Goal: Information Seeking & Learning: Check status

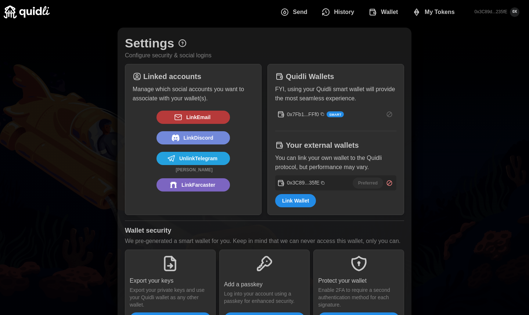
click at [391, 15] on span "Wallet" at bounding box center [389, 12] width 17 height 15
click at [386, 9] on span "Wallet" at bounding box center [389, 12] width 17 height 15
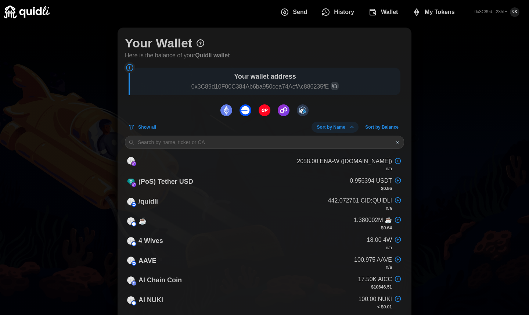
click at [199, 43] on icon at bounding box center [200, 43] width 9 height 9
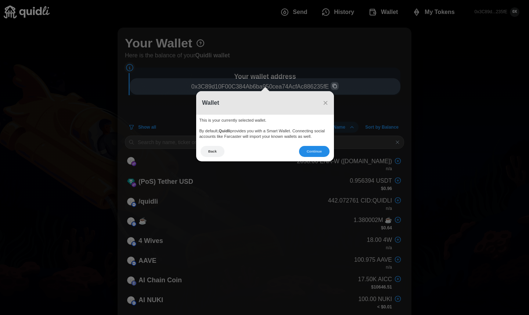
click at [338, 57] on icon at bounding box center [267, 157] width 534 height 315
click at [323, 104] on span "×" at bounding box center [325, 103] width 5 height 10
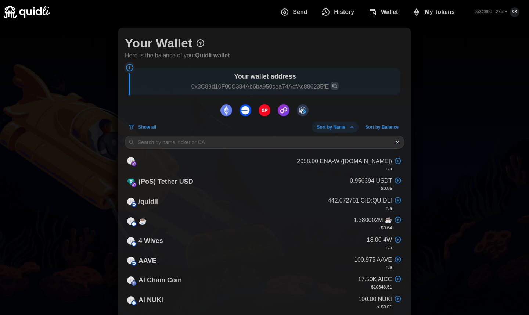
click at [286, 108] on img "dots" at bounding box center [284, 110] width 12 height 12
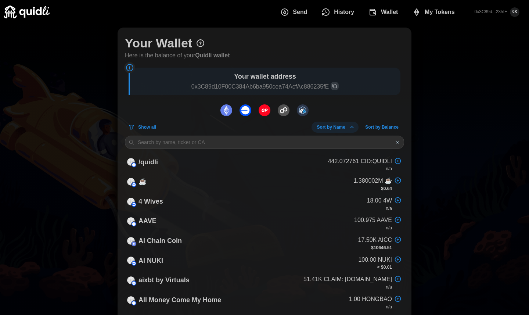
click at [286, 108] on img "dots" at bounding box center [284, 110] width 12 height 12
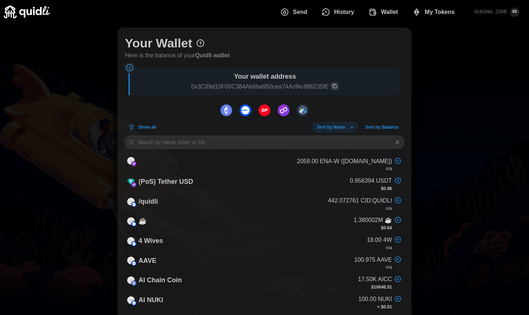
click at [286, 108] on img "dots" at bounding box center [284, 110] width 12 height 12
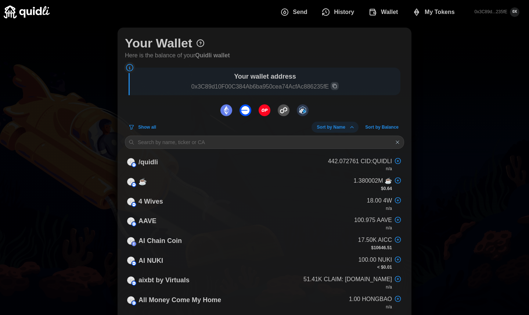
click at [154, 124] on span "Show all" at bounding box center [147, 127] width 18 height 10
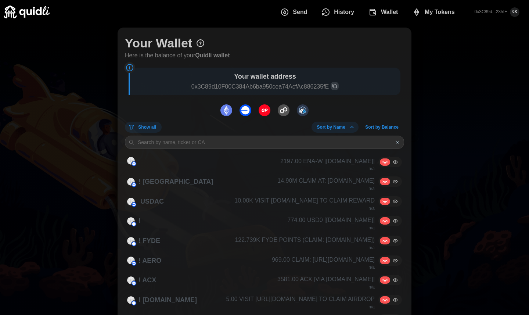
click at [154, 124] on span "Show all" at bounding box center [147, 127] width 18 height 10
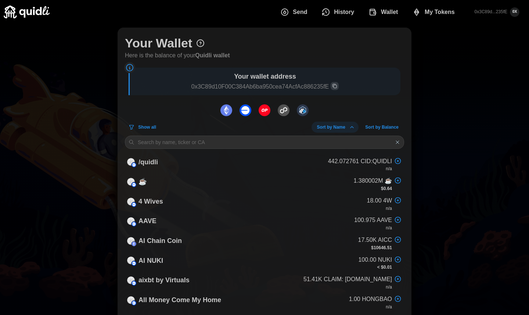
click at [395, 127] on span "Sort by Balance" at bounding box center [381, 127] width 33 height 10
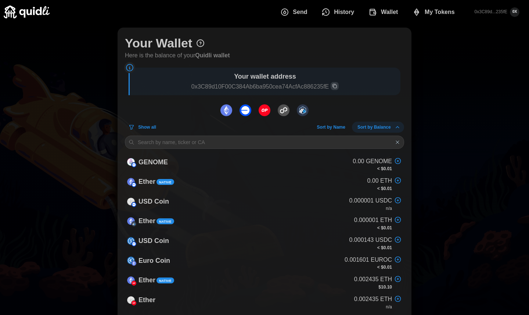
click at [396, 127] on icon "dots" at bounding box center [397, 126] width 3 height 1
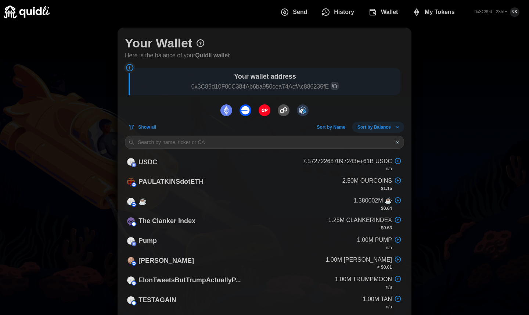
click at [395, 127] on icon "dots" at bounding box center [397, 127] width 6 height 6
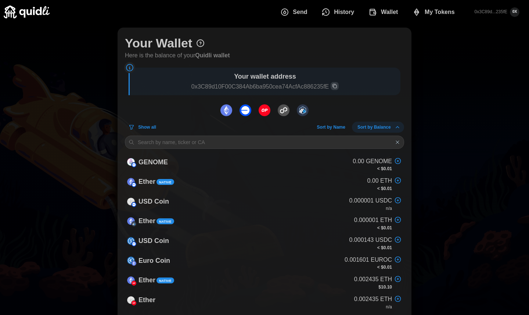
click at [396, 127] on icon "dots" at bounding box center [397, 126] width 3 height 1
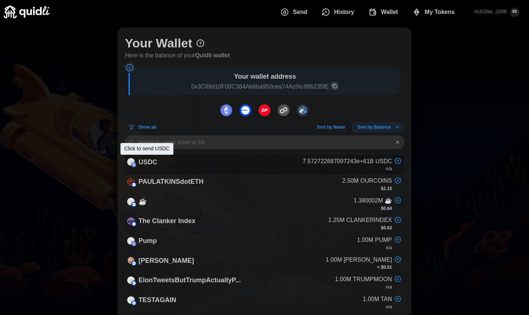
click at [145, 162] on p "USDС" at bounding box center [147, 162] width 19 height 11
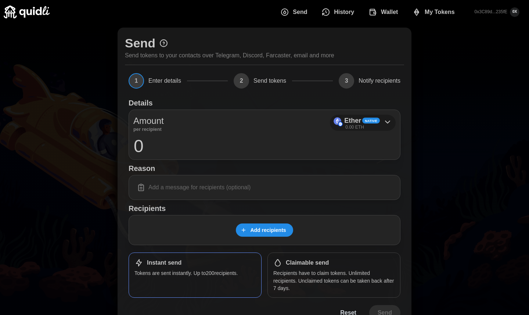
click at [380, 120] on div "Ether Native 0.00 ETH" at bounding box center [363, 123] width 66 height 17
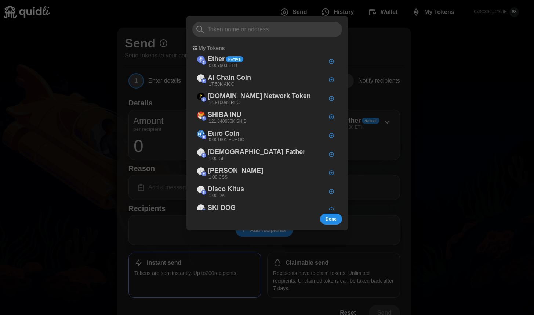
click at [437, 100] on div at bounding box center [267, 157] width 534 height 315
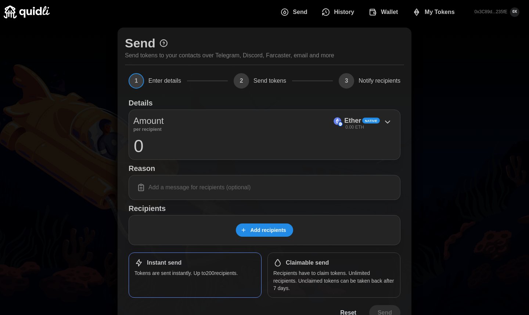
click at [301, 10] on span "Send" at bounding box center [300, 12] width 14 height 15
click at [301, 9] on span "Send" at bounding box center [300, 12] width 14 height 15
click at [387, 10] on span "Wallet" at bounding box center [389, 12] width 17 height 15
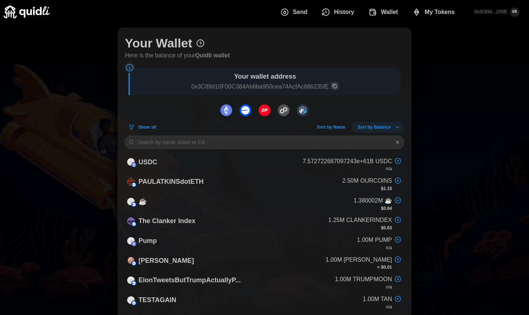
click at [398, 140] on icon "button" at bounding box center [397, 142] width 6 height 6
click at [373, 124] on span "Sort by Balance" at bounding box center [373, 127] width 33 height 10
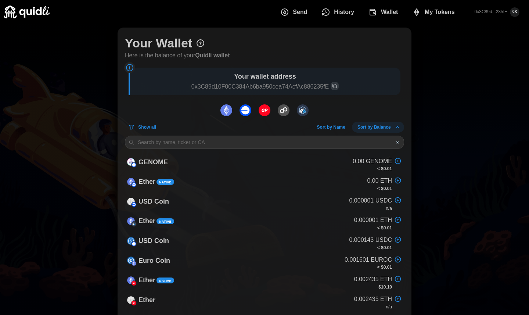
click at [373, 124] on span "Sort by Balance" at bounding box center [373, 127] width 33 height 10
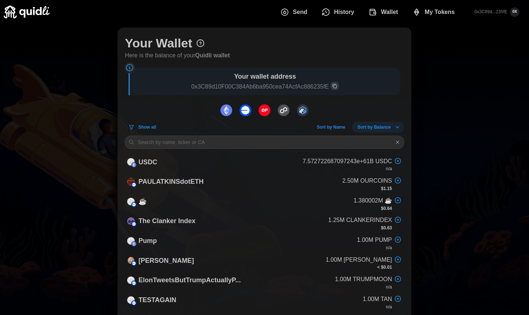
click at [373, 124] on span "Sort by Balance" at bounding box center [373, 127] width 33 height 10
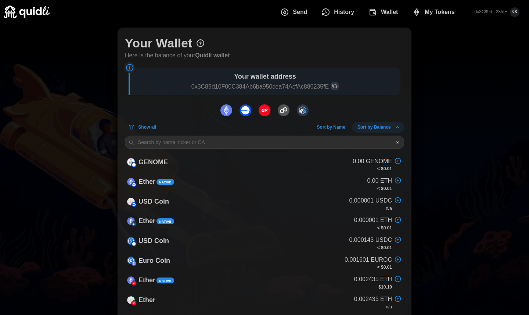
click at [373, 124] on span "Sort by Balance" at bounding box center [373, 127] width 33 height 10
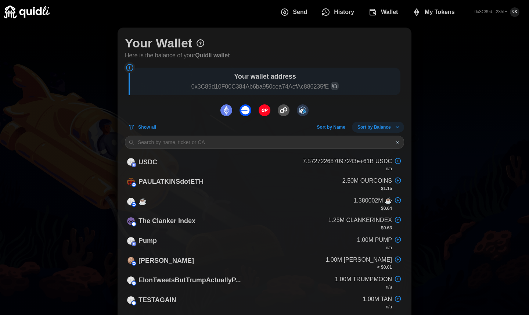
click at [148, 125] on span "Show all" at bounding box center [147, 127] width 18 height 10
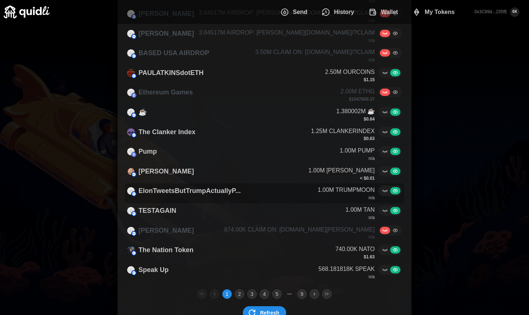
scroll to position [355, 0]
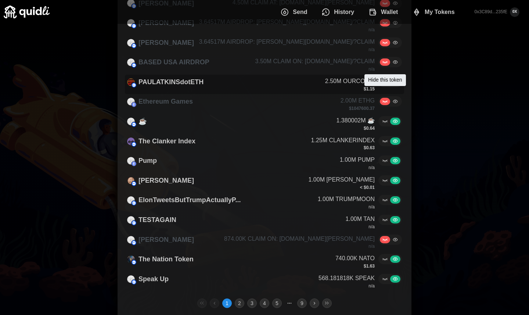
click at [386, 82] on icon at bounding box center [385, 81] width 4 height 1
click at [381, 79] on input "radio" at bounding box center [381, 79] width 0 height 0
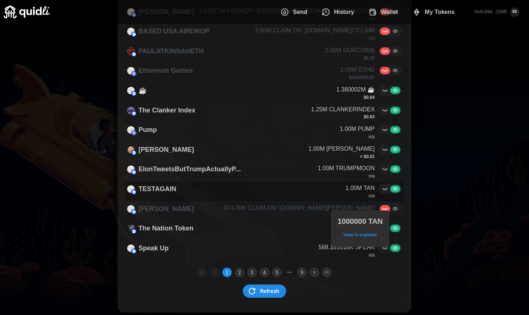
scroll to position [387, 0]
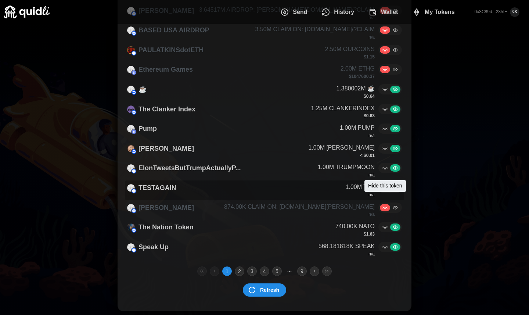
click at [385, 191] on icon at bounding box center [385, 188] width 6 height 6
click at [381, 185] on input "radio" at bounding box center [381, 185] width 0 height 0
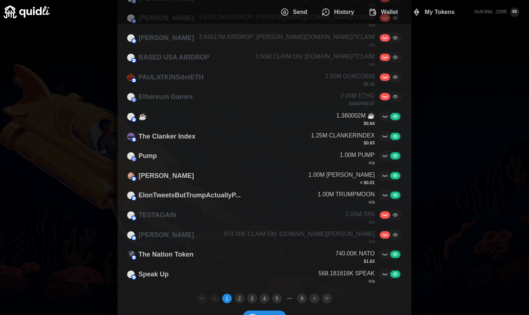
scroll to position [358, 0]
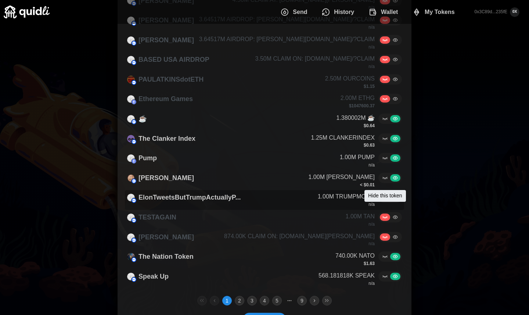
click at [385, 200] on icon at bounding box center [385, 197] width 6 height 6
click at [381, 195] on input "radio" at bounding box center [381, 195] width 0 height 0
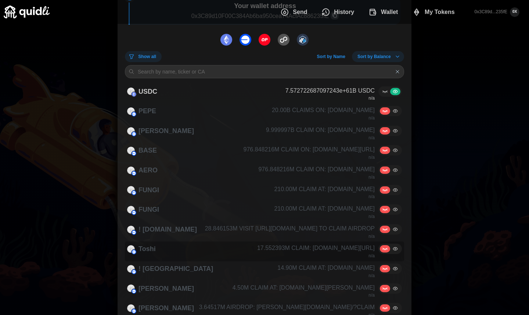
scroll to position [0, 0]
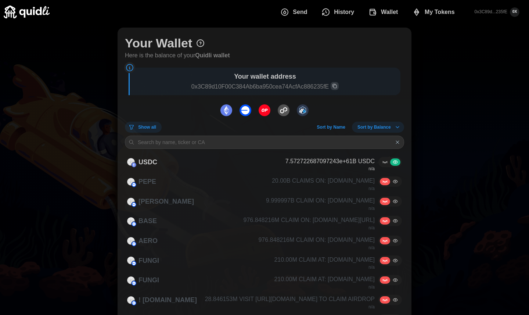
click at [154, 127] on span "Show all" at bounding box center [147, 127] width 18 height 10
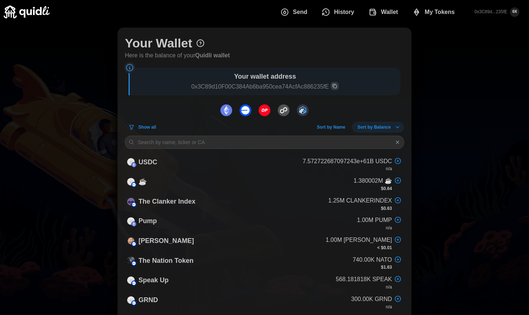
click at [130, 68] on icon at bounding box center [129, 67] width 9 height 9
click at [130, 67] on icon at bounding box center [129, 67] width 9 height 9
click at [202, 43] on icon at bounding box center [200, 43] width 9 height 9
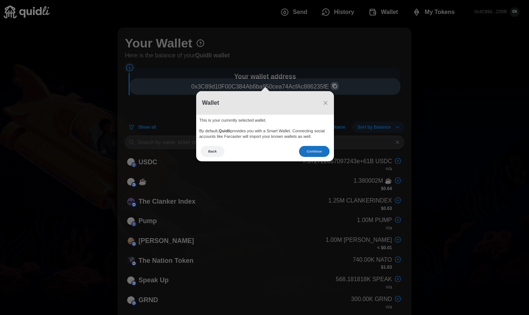
click at [312, 152] on button "Continue" at bounding box center [314, 151] width 30 height 11
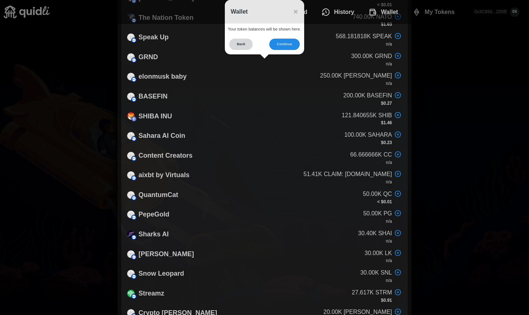
click at [243, 44] on button "Back" at bounding box center [241, 44] width 24 height 11
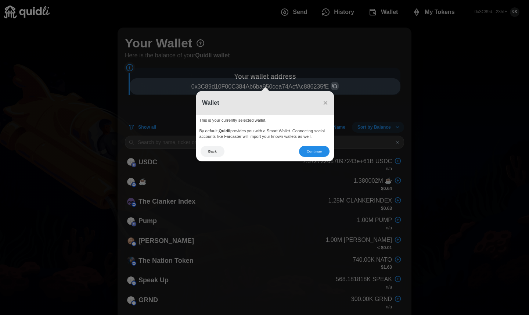
click at [388, 12] on icon at bounding box center [267, 157] width 534 height 315
click at [328, 98] on header "Wallet ×" at bounding box center [265, 102] width 138 height 23
click at [327, 103] on span "×" at bounding box center [325, 103] width 5 height 10
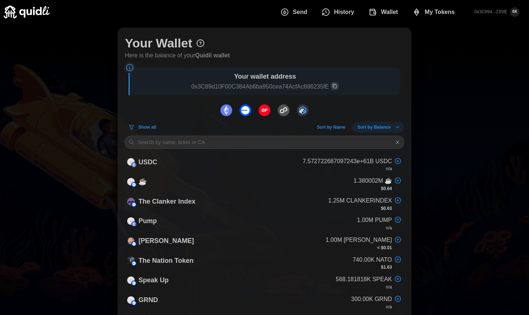
click at [388, 0] on div "Send History Wallet My Tokens 0x3C89d...235fE 0X" at bounding box center [264, 12] width 521 height 24
click at [383, 12] on span "Wallet" at bounding box center [389, 12] width 17 height 15
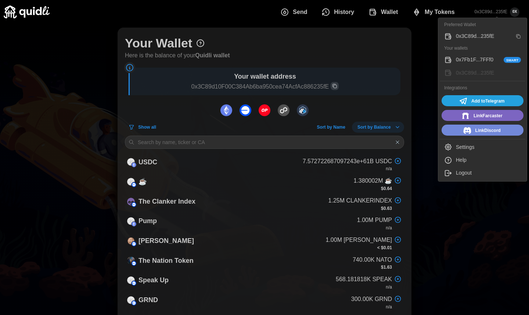
click at [479, 12] on p "0x3C89d...235fE" at bounding box center [490, 12] width 33 height 6
click at [495, 13] on p "0x3C89d...235fE" at bounding box center [490, 12] width 33 height 6
click at [497, 12] on p "0x3C89d...235fE" at bounding box center [490, 12] width 33 height 6
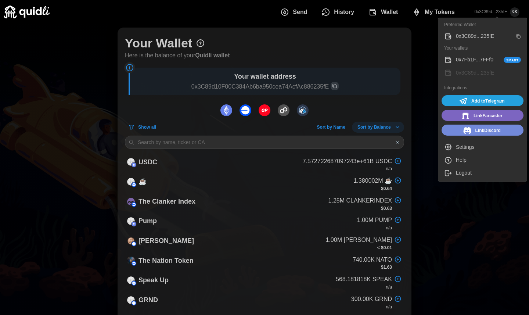
click at [464, 146] on div "Settings" at bounding box center [488, 147] width 65 height 8
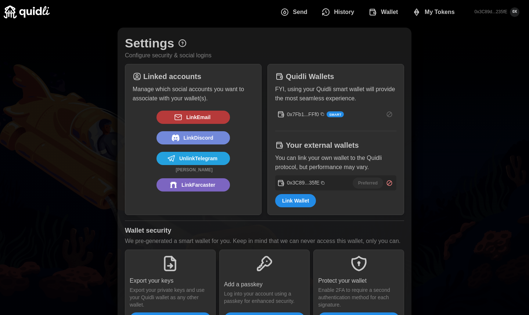
click at [383, 12] on span "Wallet" at bounding box center [389, 12] width 17 height 15
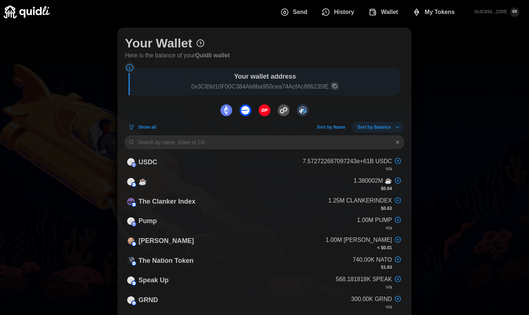
click at [203, 45] on icon at bounding box center [200, 43] width 7 height 7
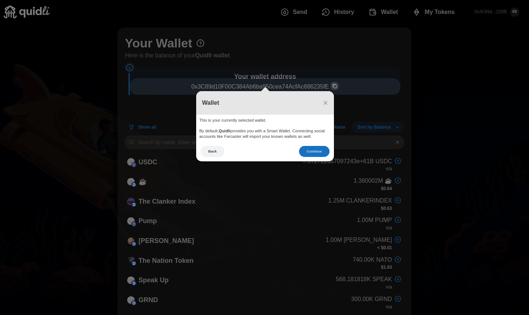
click at [316, 151] on button "Continue" at bounding box center [314, 151] width 30 height 11
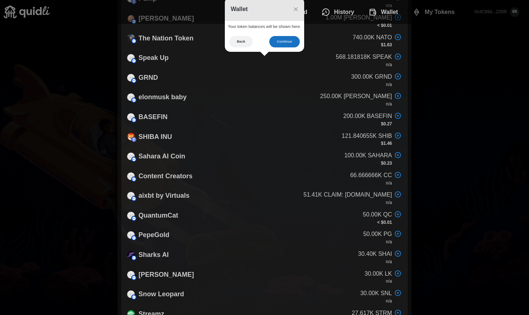
scroll to position [220, 0]
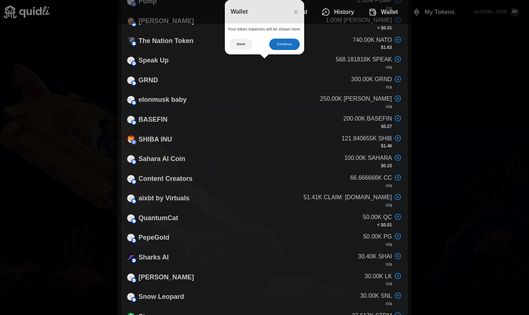
click at [276, 43] on button "Continue" at bounding box center [284, 44] width 30 height 11
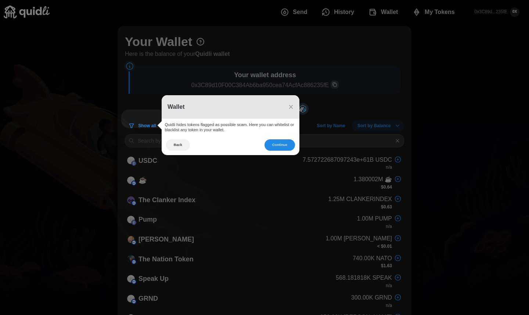
scroll to position [0, 0]
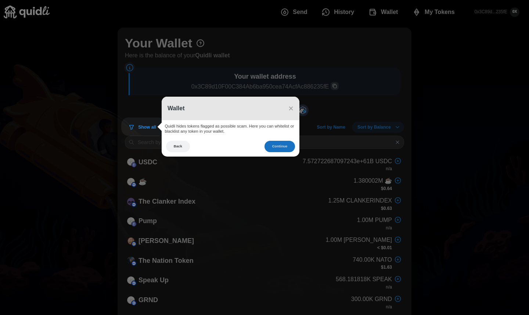
click at [292, 148] on button "Continue" at bounding box center [279, 146] width 30 height 11
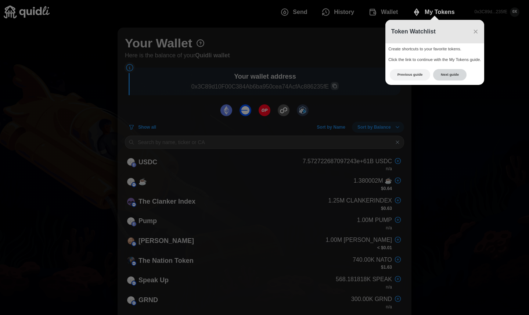
click at [454, 75] on button "Next guide" at bounding box center [449, 74] width 33 height 11
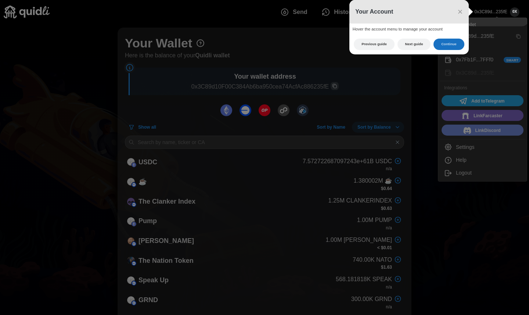
click at [450, 45] on button "Continue" at bounding box center [448, 44] width 30 height 11
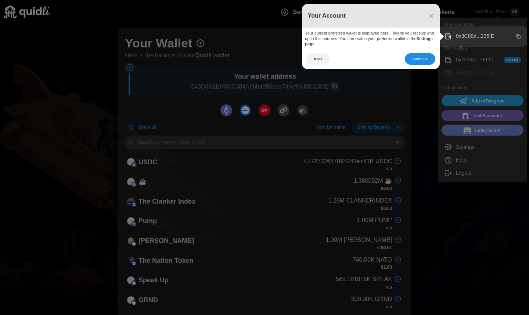
click at [318, 66] on footer "Back Continue" at bounding box center [371, 61] width 138 height 16
click at [318, 61] on button "Back" at bounding box center [318, 58] width 24 height 11
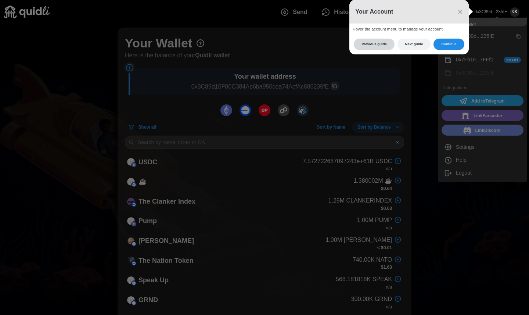
click at [373, 41] on button "Previous guide" at bounding box center [374, 44] width 40 height 11
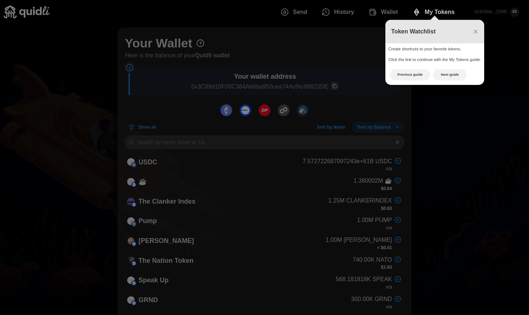
click at [339, 37] on icon at bounding box center [267, 157] width 534 height 315
click at [40, 5] on icon at bounding box center [267, 157] width 534 height 315
click at [39, 15] on icon at bounding box center [267, 157] width 534 height 315
click at [476, 29] on span "×" at bounding box center [475, 31] width 5 height 10
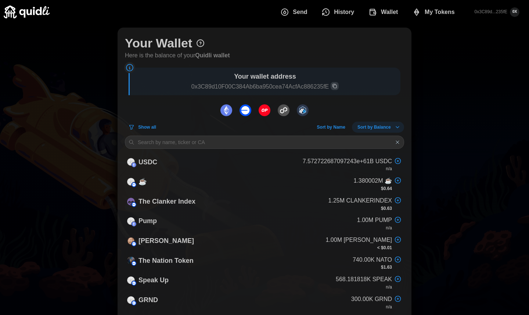
click at [38, 13] on img at bounding box center [27, 12] width 46 height 13
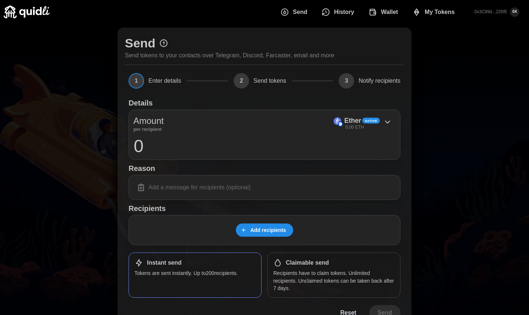
click at [38, 13] on img at bounding box center [27, 12] width 46 height 13
click at [39, 11] on img at bounding box center [27, 12] width 46 height 13
click at [163, 43] on icon at bounding box center [163, 42] width 1 height 1
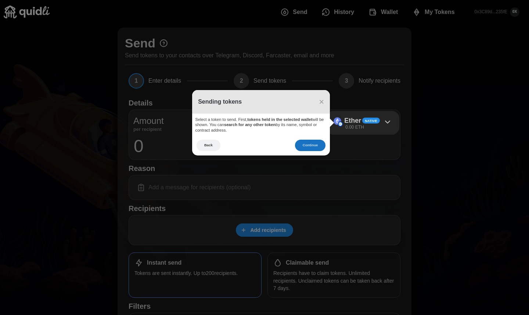
click at [311, 144] on button "Continue" at bounding box center [310, 144] width 30 height 11
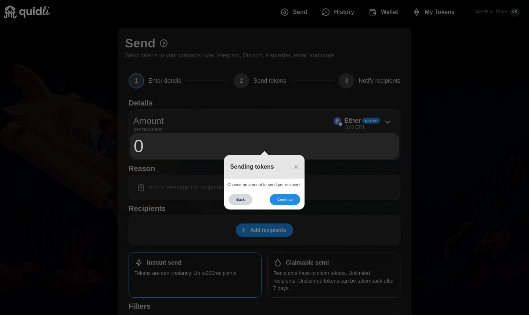
click at [243, 194] on button "Back" at bounding box center [240, 199] width 24 height 11
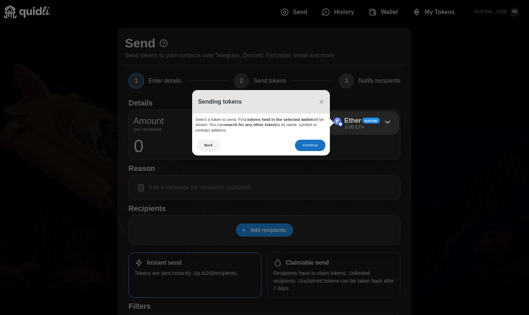
click at [319, 143] on button "Continue" at bounding box center [310, 144] width 30 height 11
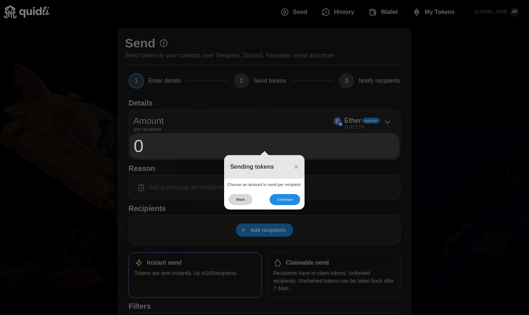
click at [242, 201] on button "Back" at bounding box center [240, 199] width 24 height 11
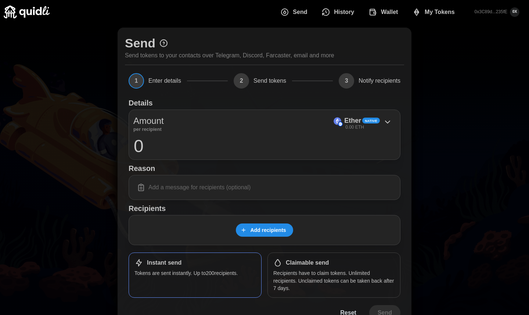
click at [164, 41] on icon at bounding box center [163, 43] width 9 height 9
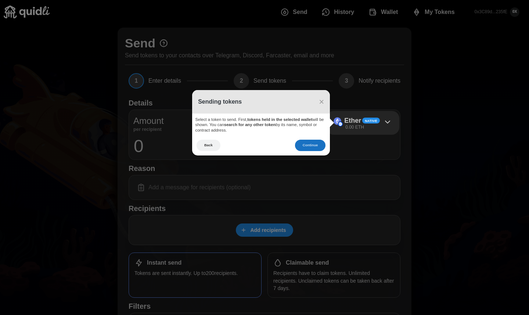
click at [305, 143] on button "Continue" at bounding box center [310, 144] width 30 height 11
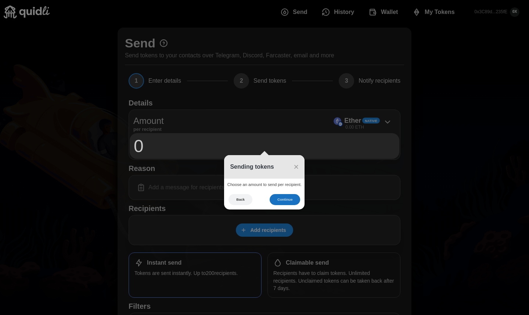
click at [293, 199] on button "Continue" at bounding box center [284, 199] width 30 height 11
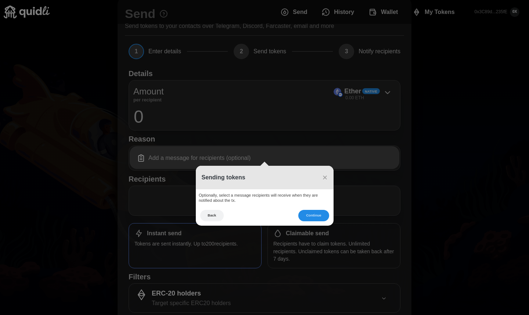
scroll to position [30, 0]
click at [315, 214] on button "Continue" at bounding box center [313, 214] width 30 height 11
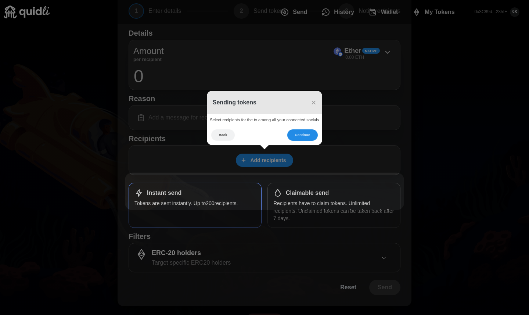
scroll to position [72, 0]
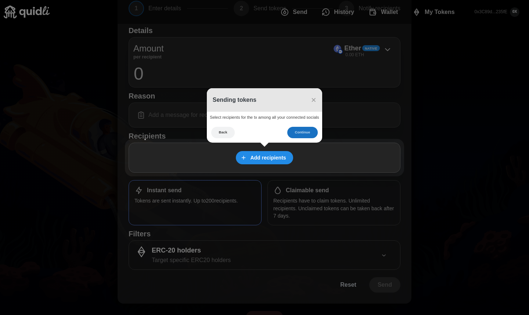
click at [304, 130] on button "Continue" at bounding box center [302, 132] width 30 height 11
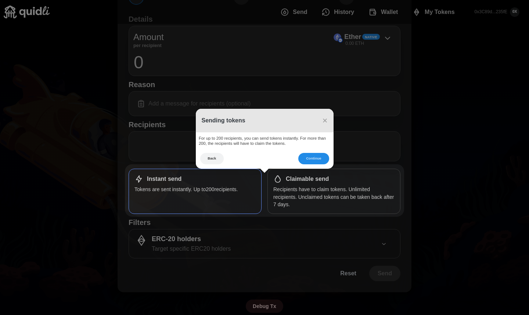
scroll to position [85, 0]
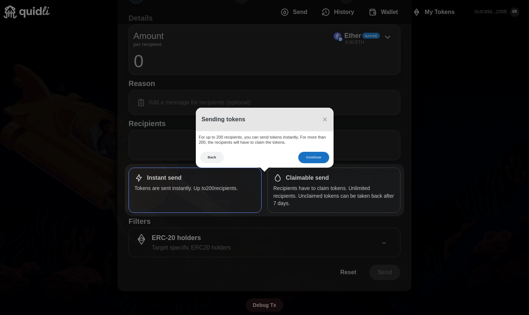
click at [311, 155] on button "Continue" at bounding box center [313, 157] width 30 height 11
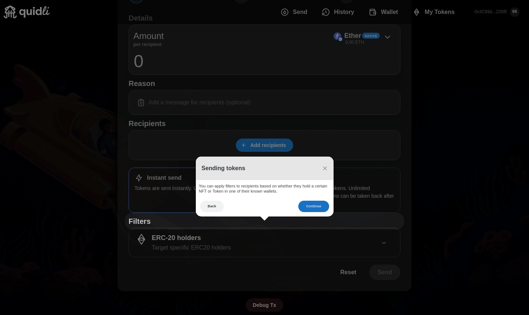
click at [312, 207] on button "Continue" at bounding box center [313, 205] width 30 height 11
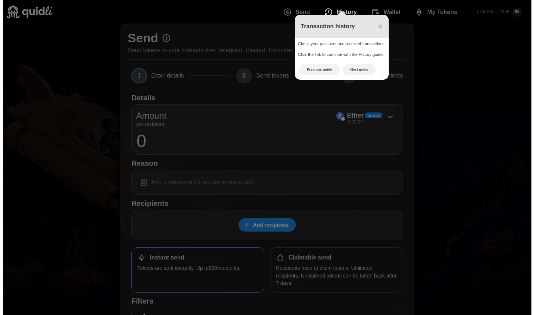
scroll to position [0, 0]
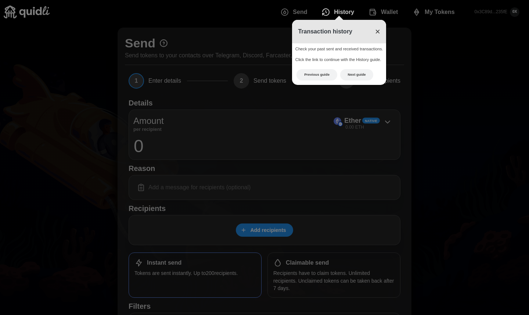
click at [378, 32] on span "×" at bounding box center [377, 31] width 5 height 10
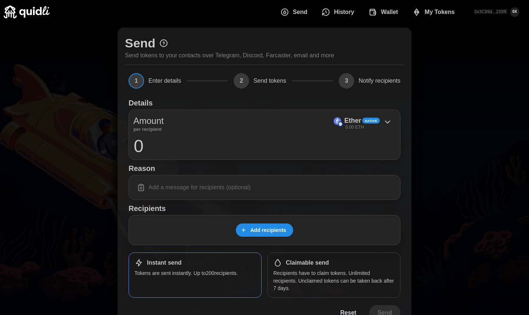
click at [434, 8] on span "My Tokens" at bounding box center [439, 12] width 30 height 15
click at [391, 12] on span "Wallet" at bounding box center [394, 12] width 17 height 15
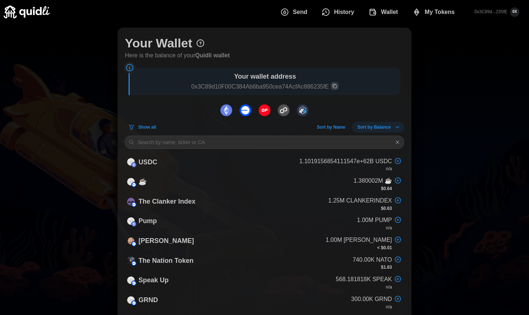
click at [353, 13] on span "History" at bounding box center [344, 12] width 20 height 15
click at [351, 10] on span "History" at bounding box center [344, 12] width 20 height 15
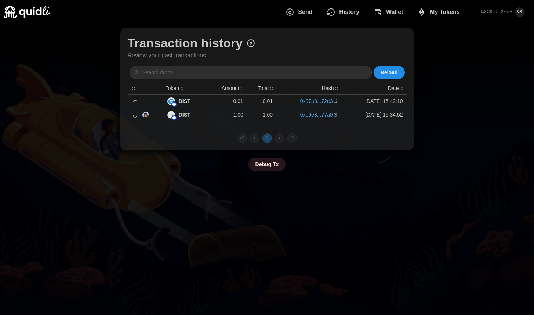
click at [213, 112] on p "1.00" at bounding box center [227, 114] width 32 height 7
click at [253, 76] on input at bounding box center [251, 72] width 242 height 13
type input "a"
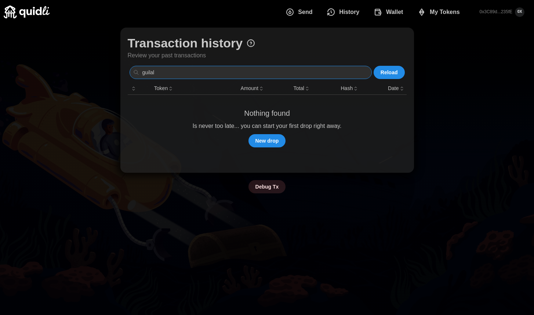
type input "guilal"
click at [304, 70] on input "guilal" at bounding box center [251, 72] width 242 height 13
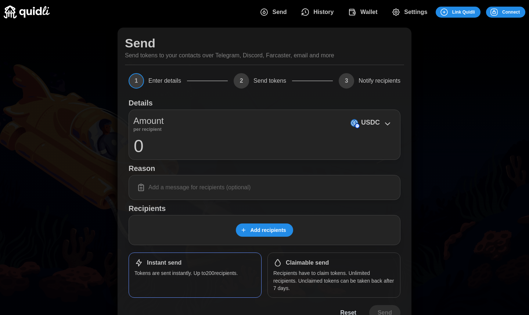
click at [327, 14] on span "History" at bounding box center [323, 12] width 20 height 15
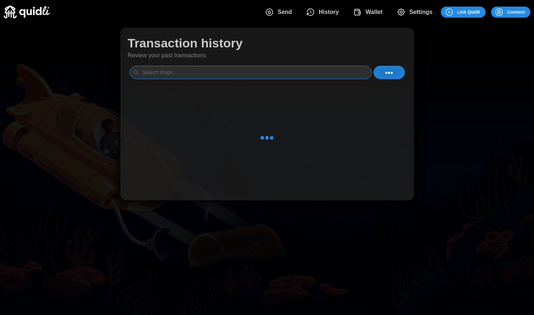
click at [238, 70] on input at bounding box center [251, 72] width 242 height 13
click at [318, 16] on span "History" at bounding box center [322, 12] width 33 height 15
click at [322, 11] on span "History" at bounding box center [329, 12] width 20 height 15
click at [329, 9] on span "History" at bounding box center [329, 12] width 20 height 15
click at [370, 11] on span "Wallet" at bounding box center [374, 12] width 17 height 15
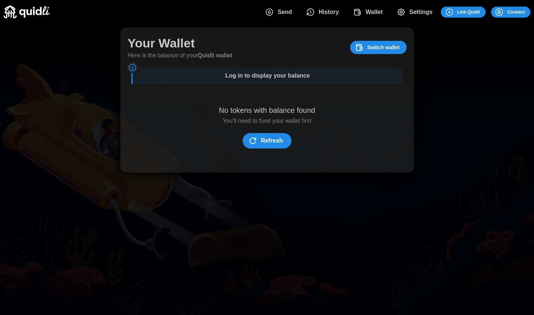
click at [285, 14] on span "Send" at bounding box center [285, 12] width 14 height 15
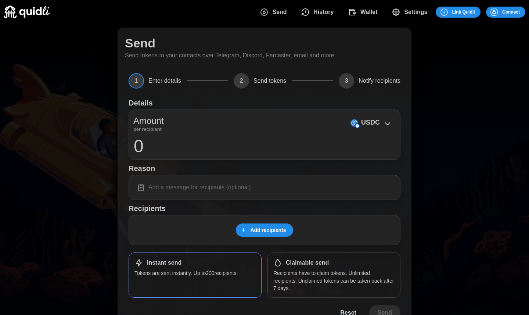
click at [354, 12] on icon "dots" at bounding box center [352, 12] width 9 height 9
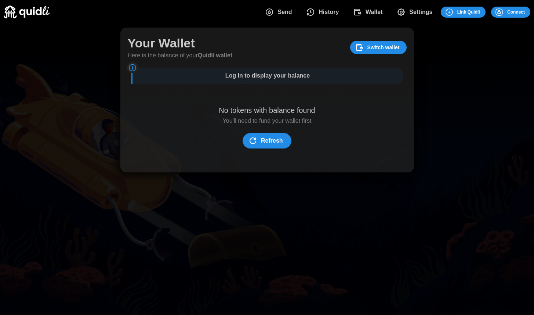
click at [498, 12] on icon "dots" at bounding box center [499, 12] width 9 height 9
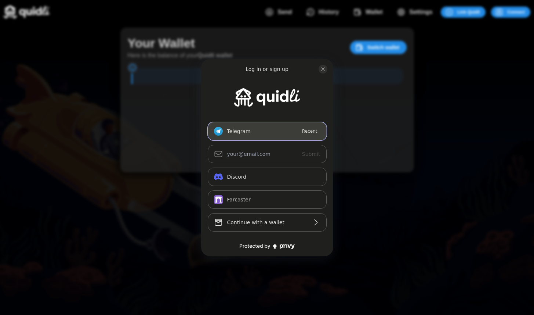
click at [264, 130] on button "Telegram_logo Telegram Recent" at bounding box center [267, 131] width 119 height 18
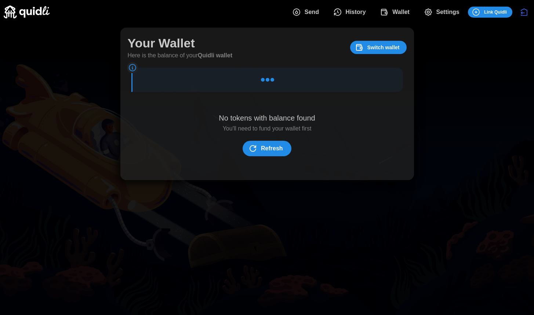
click at [348, 6] on span "History" at bounding box center [356, 12] width 20 height 15
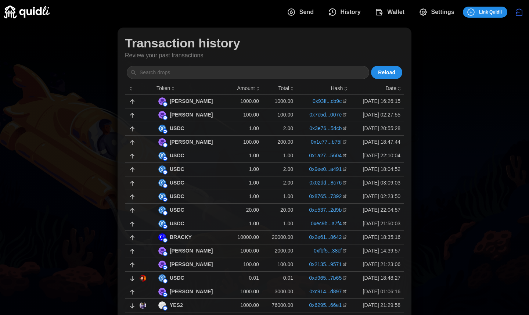
click at [199, 102] on div "DEGEN" at bounding box center [191, 101] width 66 height 8
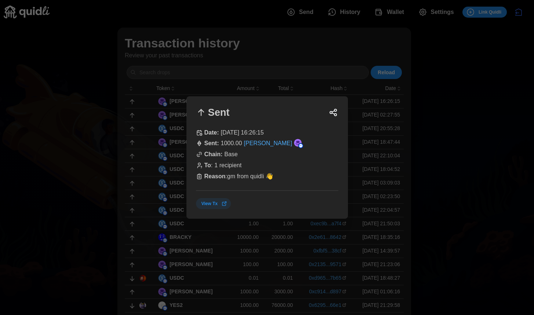
click at [331, 106] on div "Sent" at bounding box center [267, 112] width 142 height 13
click at [315, 90] on div at bounding box center [267, 157] width 534 height 315
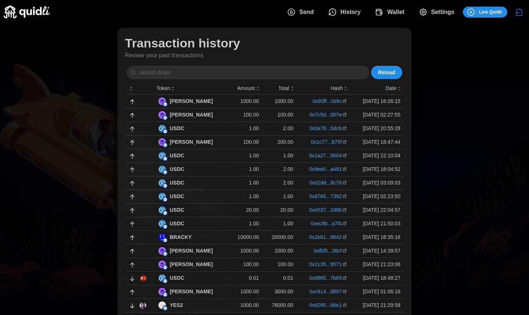
click at [196, 115] on div "[PERSON_NAME]" at bounding box center [191, 115] width 66 height 8
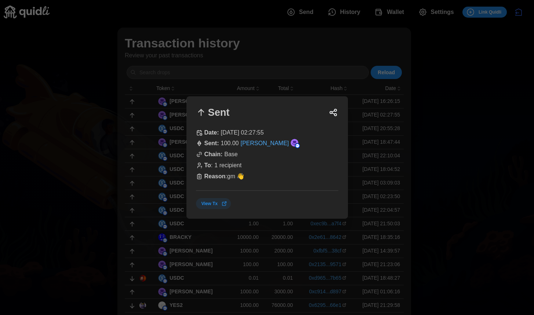
click at [141, 155] on div at bounding box center [267, 157] width 534 height 315
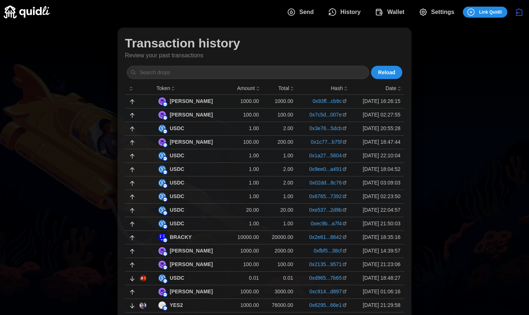
click at [350, 106] on td "[DATE] 16:26:15" at bounding box center [377, 101] width 54 height 14
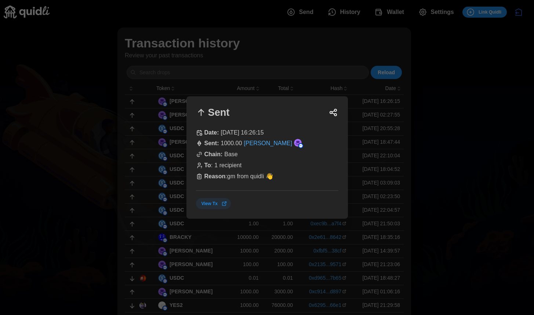
click at [275, 82] on div at bounding box center [267, 157] width 534 height 315
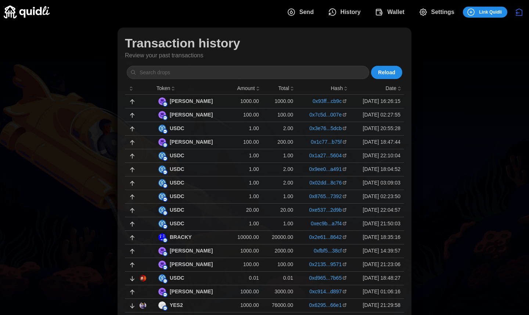
click at [193, 101] on div "[PERSON_NAME]" at bounding box center [191, 101] width 66 height 8
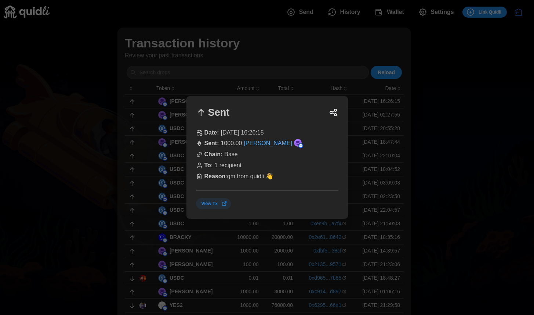
click at [333, 111] on icon "button" at bounding box center [333, 110] width 3 height 1
click at [218, 202] on span "View Tx" at bounding box center [215, 203] width 26 height 10
click at [457, 86] on div at bounding box center [267, 157] width 534 height 315
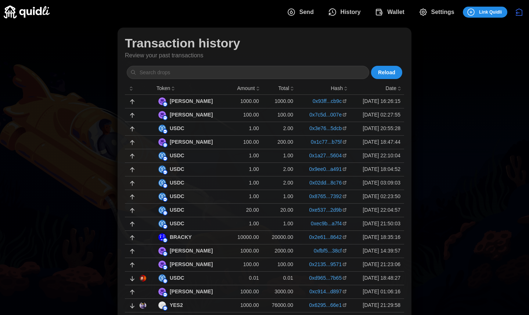
click at [388, 13] on span "Wallet" at bounding box center [395, 12] width 17 height 15
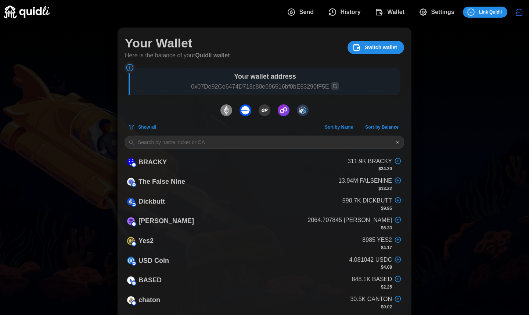
click at [427, 11] on span "Settings" at bounding box center [436, 12] width 36 height 15
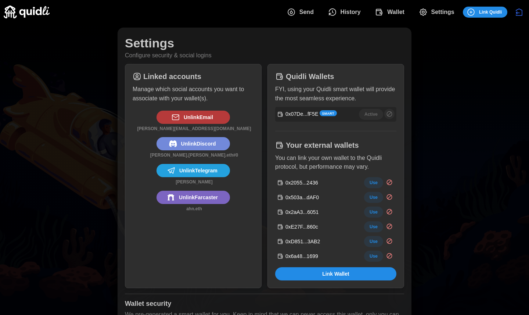
click at [299, 13] on span "Send" at bounding box center [306, 12] width 14 height 15
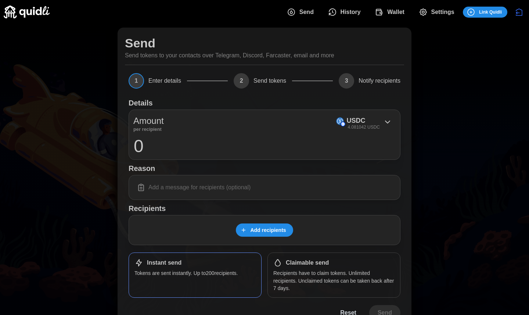
click at [338, 14] on span "History" at bounding box center [344, 12] width 33 height 15
click at [349, 11] on span "History" at bounding box center [350, 12] width 20 height 15
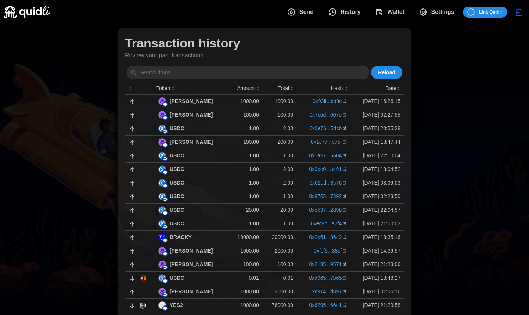
click at [434, 14] on span "Settings" at bounding box center [442, 12] width 23 height 15
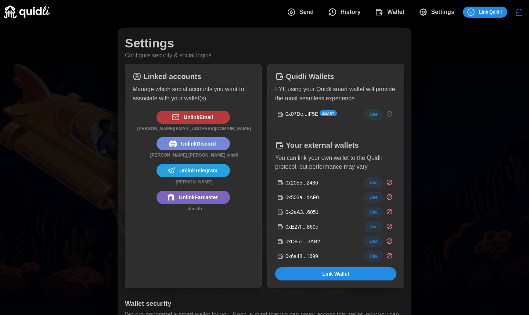
click at [398, 12] on span "Wallet" at bounding box center [395, 12] width 17 height 15
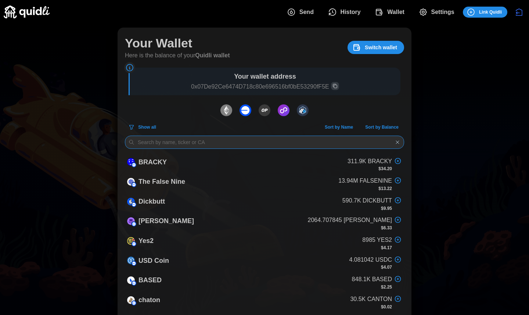
click at [233, 141] on input at bounding box center [264, 141] width 279 height 13
click at [348, 15] on span "History" at bounding box center [350, 12] width 20 height 15
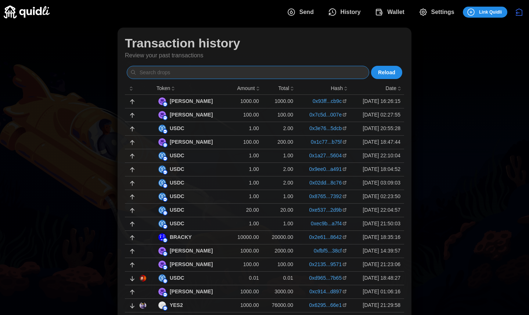
click at [204, 77] on input at bounding box center [248, 72] width 242 height 13
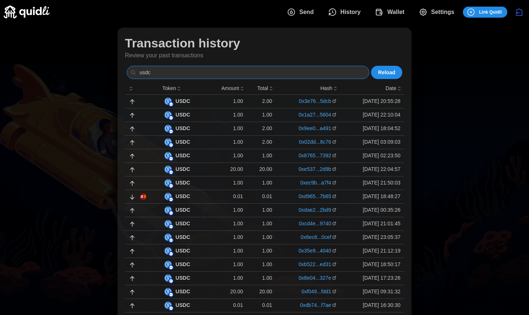
type input "usdc"
click at [219, 104] on p "1.00" at bounding box center [227, 100] width 32 height 7
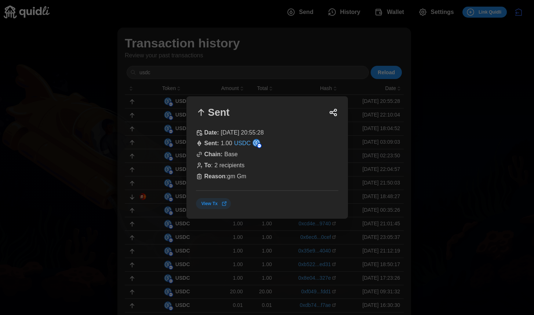
click at [232, 166] on div "To : 2 recipients" at bounding box center [267, 165] width 142 height 9
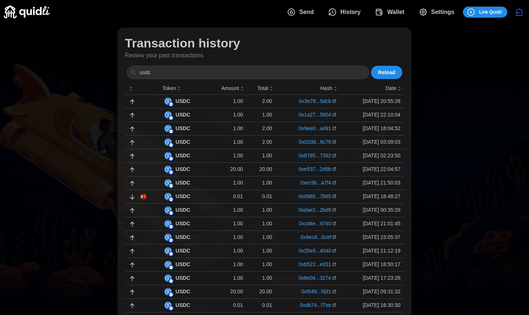
click at [199, 204] on td "USDC" at bounding box center [183, 210] width 47 height 14
click at [211, 172] on p "20.00" at bounding box center [227, 168] width 32 height 7
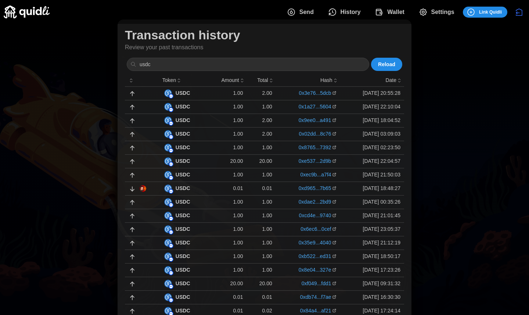
scroll to position [7, 0]
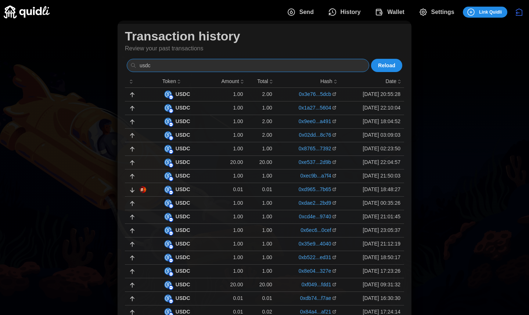
click at [203, 64] on input "usdc" at bounding box center [248, 65] width 242 height 13
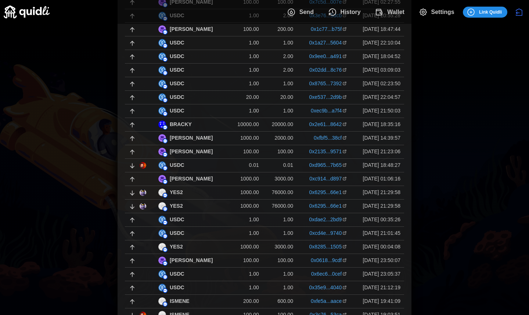
scroll to position [0, 0]
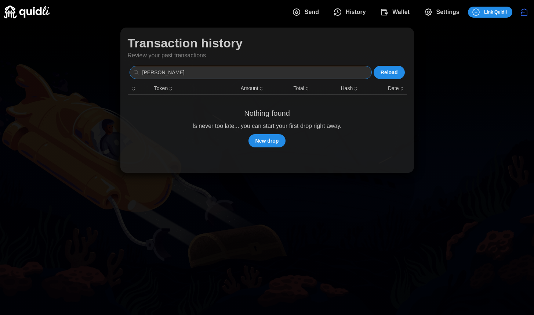
type input "[PERSON_NAME]"
click at [270, 141] on span "New drop" at bounding box center [266, 140] width 23 height 12
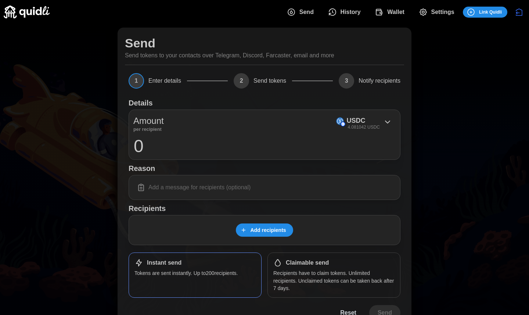
click at [440, 11] on span "Settings" at bounding box center [442, 12] width 23 height 15
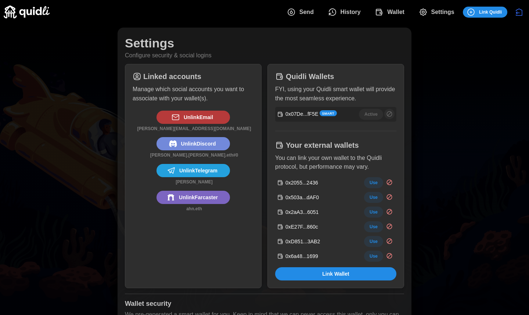
click at [404, 10] on span "Wallet" at bounding box center [395, 12] width 17 height 15
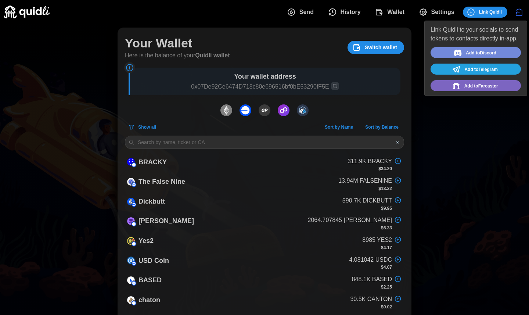
click at [431, 14] on span "Settings" at bounding box center [442, 12] width 23 height 15
